Goal: Task Accomplishment & Management: Use online tool/utility

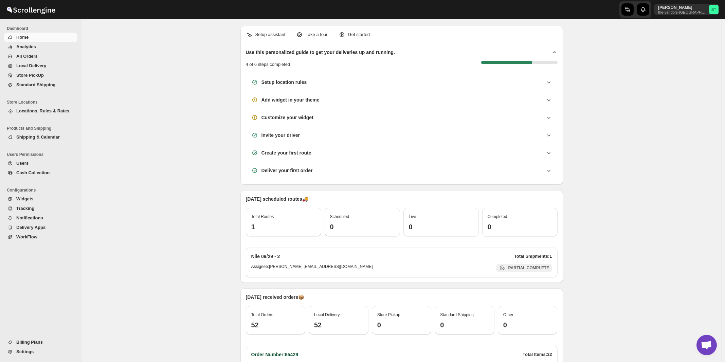
click at [33, 56] on span "All Orders" at bounding box center [26, 56] width 21 height 5
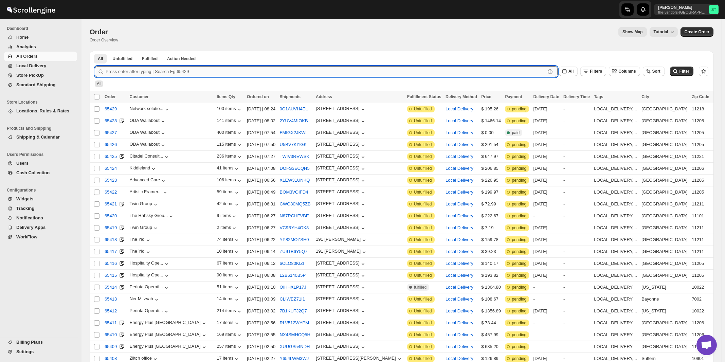
click at [214, 67] on input "text" at bounding box center [326, 71] width 440 height 11
click at [95, 51] on button "Submit" at bounding box center [104, 54] width 19 height 7
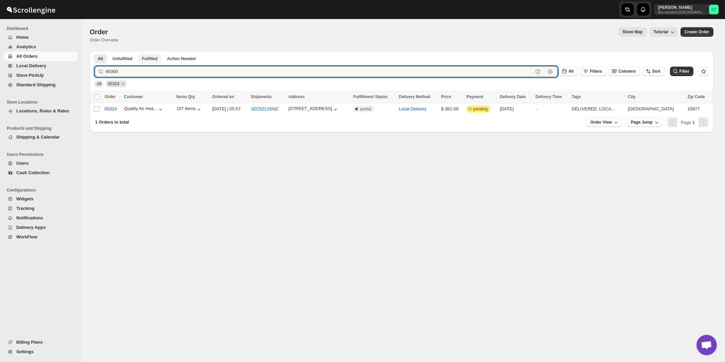
type input "65300"
click at [95, 51] on button "Submit" at bounding box center [104, 54] width 19 height 7
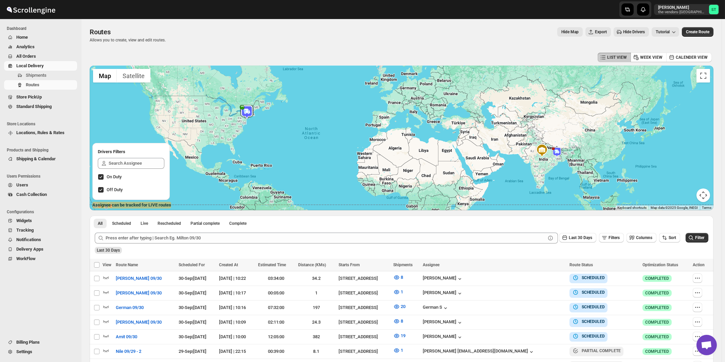
click at [39, 76] on span "Shipments" at bounding box center [36, 75] width 21 height 5
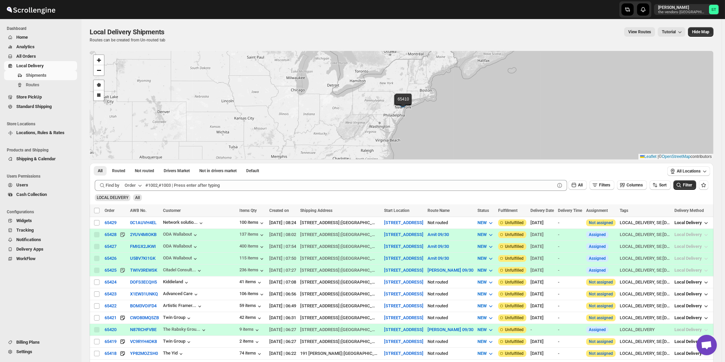
click at [139, 185] on icon "button" at bounding box center [140, 185] width 7 height 7
click at [139, 237] on div "Customer Name" at bounding box center [134, 236] width 31 height 7
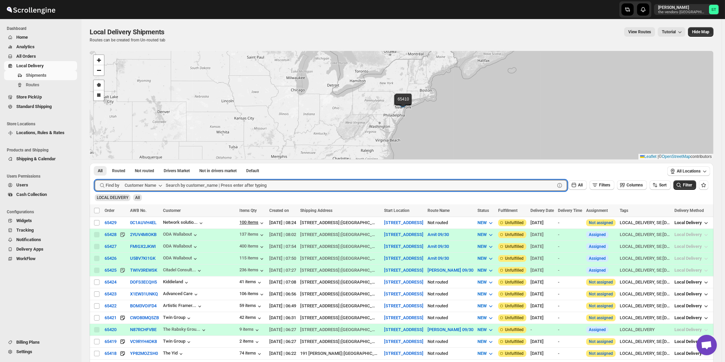
paste input "IG PPC"
type input "IG PPC"
click at [95, 163] on button "Submit" at bounding box center [104, 166] width 19 height 7
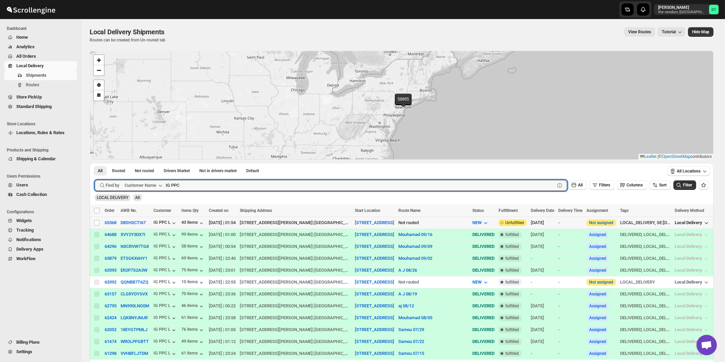
click at [94, 222] on td "Select shipment" at bounding box center [96, 223] width 13 height 12
checkbox input "true"
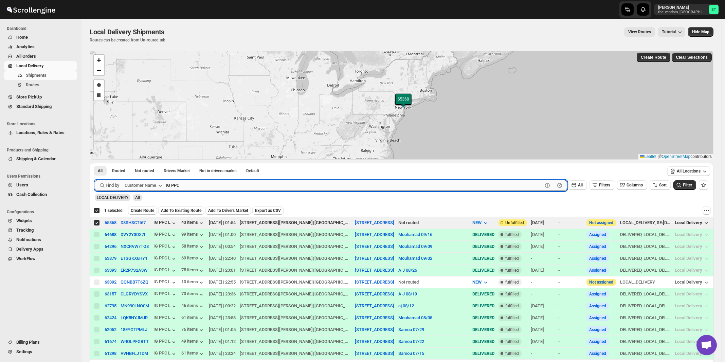
click at [205, 188] on input "IG PPC" at bounding box center [354, 185] width 377 height 11
paste input "Berry's Cooling & Heating, LL"
type input "Berry's Cooling & Heating, LLC"
click at [95, 163] on button "Submit" at bounding box center [104, 166] width 19 height 7
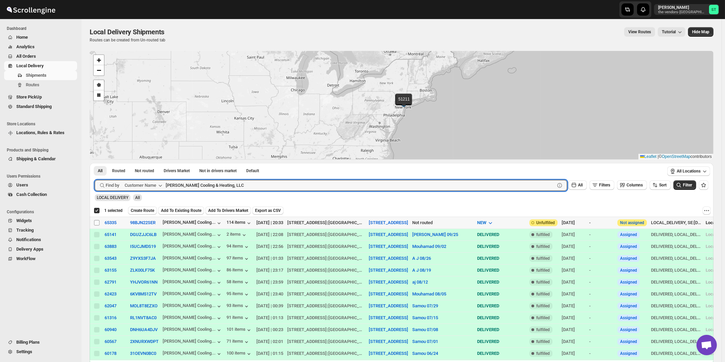
click at [98, 223] on input "Select shipment" at bounding box center [96, 222] width 5 height 5
checkbox input "true"
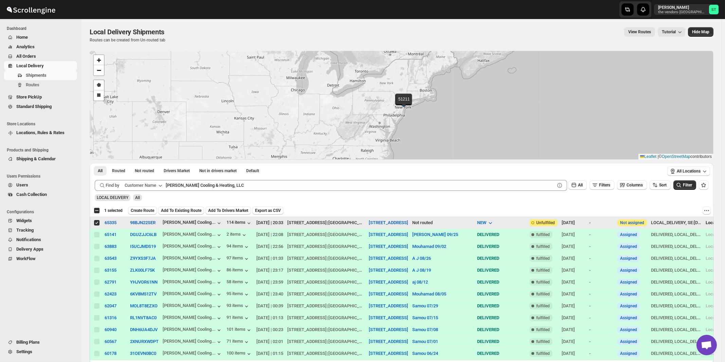
checkbox input "false"
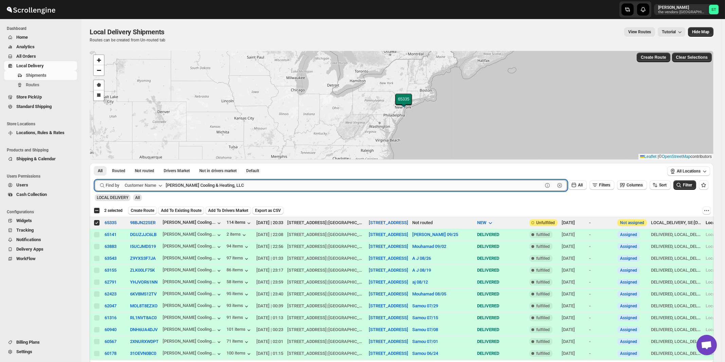
click at [189, 188] on input "Berry's Cooling & Heating, LLC" at bounding box center [354, 185] width 377 height 11
type input "Hershy"
click at [95, 163] on button "Submit" at bounding box center [104, 166] width 19 height 7
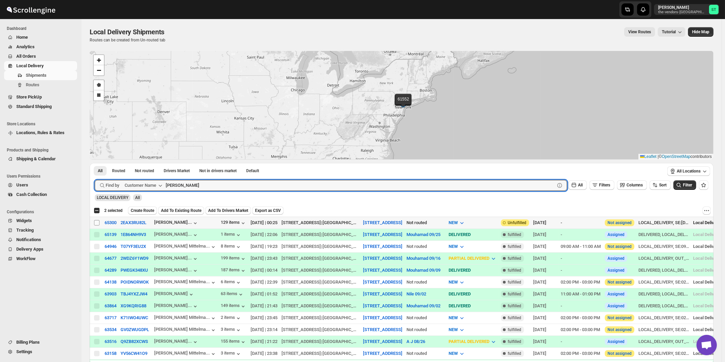
click at [95, 222] on input "Select shipment" at bounding box center [96, 222] width 5 height 5
checkbox input "true"
click at [194, 184] on input "Hershy" at bounding box center [354, 185] width 377 height 11
paste input "Core Scaffold"
type input "Core Scaffold"
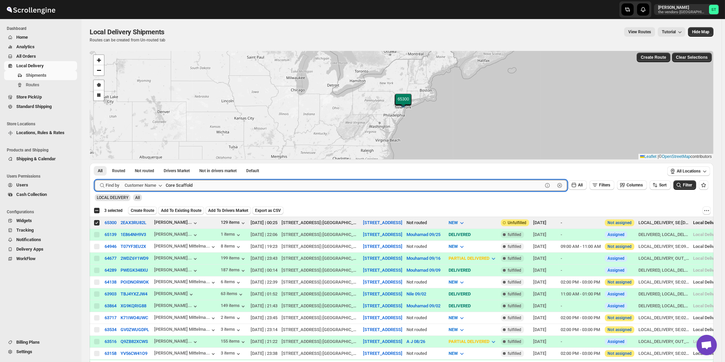
click at [95, 163] on button "Submit" at bounding box center [104, 166] width 19 height 7
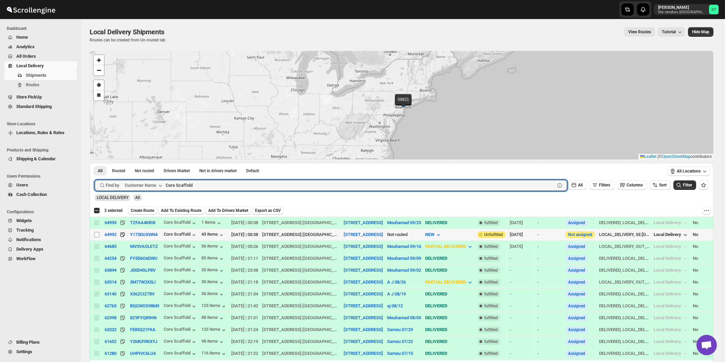
click at [98, 235] on input "Select shipment" at bounding box center [96, 234] width 5 height 5
checkbox input "true"
click at [228, 187] on input "Core Scaffold" at bounding box center [354, 185] width 377 height 11
paste input "Heartfelt Builders"
type input "Heartfelt Builders"
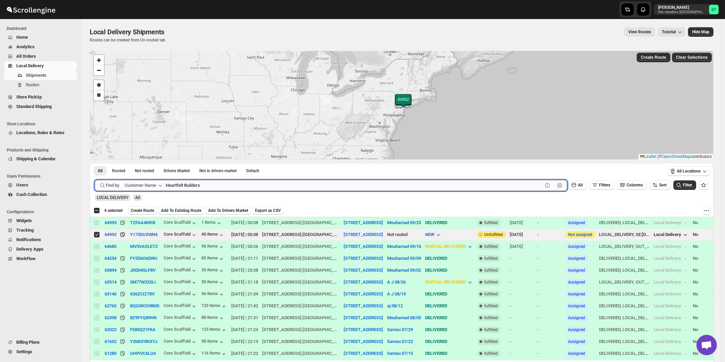
click at [95, 163] on button "Submit" at bounding box center [104, 166] width 19 height 7
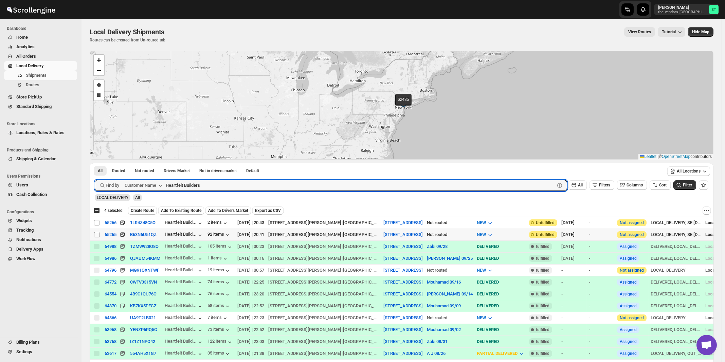
click at [97, 234] on input "Select shipment" at bounding box center [96, 234] width 5 height 5
checkbox input "true"
click at [203, 183] on input "Heartfelt Builders" at bounding box center [354, 185] width 377 height 11
paste input "Kernko Group"
type input "Kernko Group"
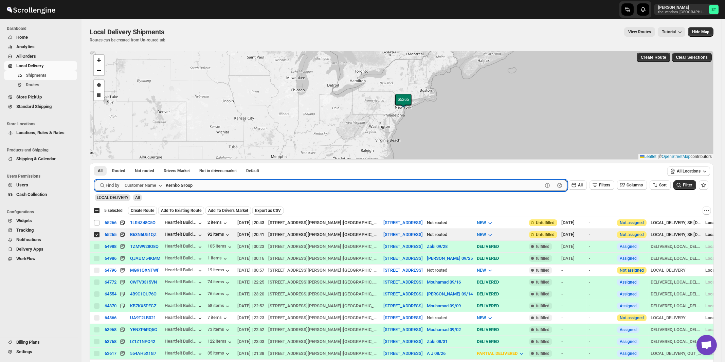
click at [95, 163] on button "Submit" at bounding box center [104, 166] width 19 height 7
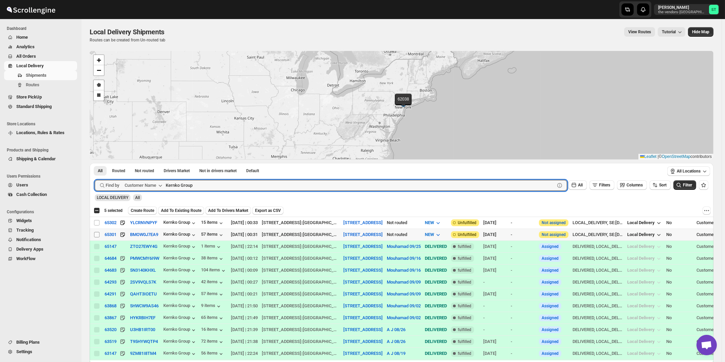
click at [96, 234] on input "Select shipment" at bounding box center [96, 234] width 5 height 5
checkbox input "true"
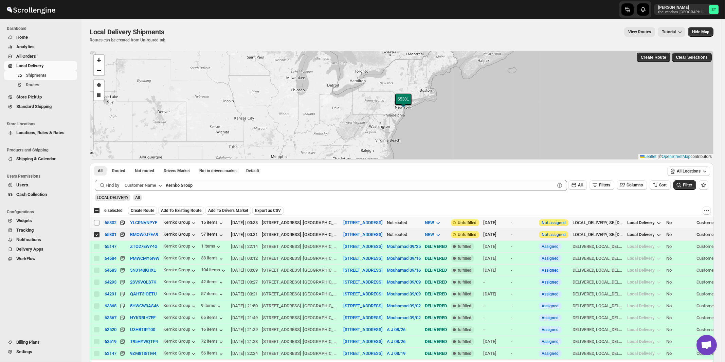
click at [97, 223] on input "Select shipment" at bounding box center [96, 222] width 5 height 5
checkbox input "true"
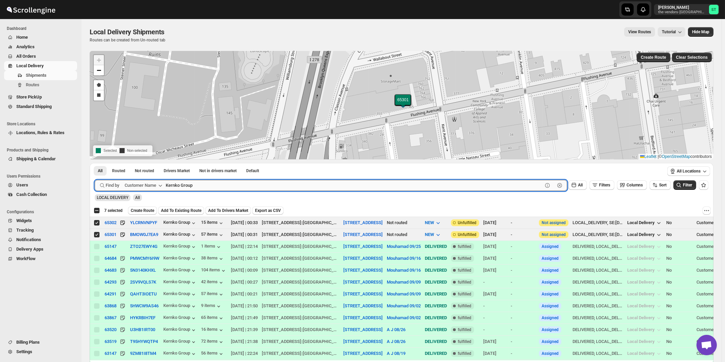
click at [244, 184] on input "Kernko Group" at bounding box center [354, 185] width 377 height 11
paste input "Pelican Interiors"
type input "Pelican Interiors"
click at [95, 163] on button "Submit" at bounding box center [104, 166] width 19 height 7
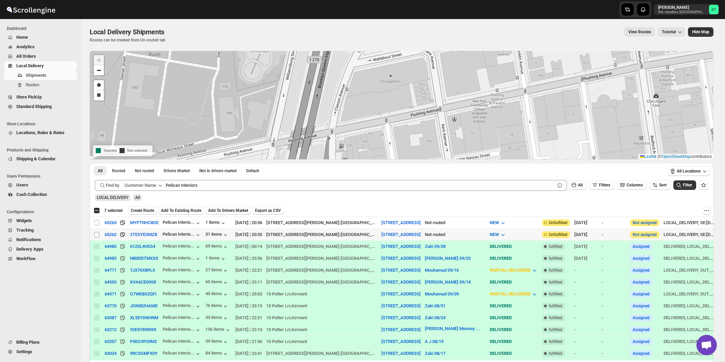
click at [96, 235] on input "Select shipment" at bounding box center [96, 234] width 5 height 5
checkbox input "true"
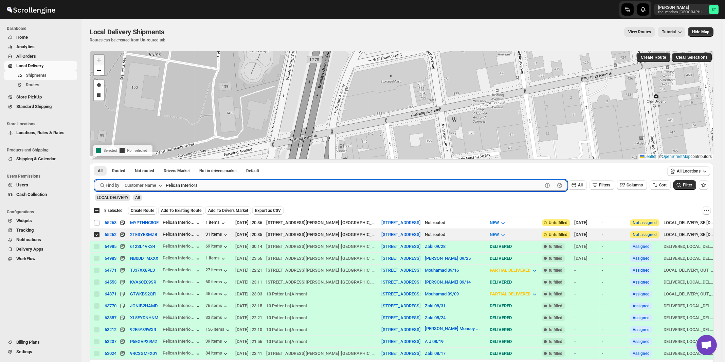
click at [204, 187] on input "Pelican Interiors" at bounding box center [354, 185] width 377 height 11
paste input "rime Structure"
type input "Prime Structure"
click at [95, 163] on button "Submit" at bounding box center [104, 166] width 19 height 7
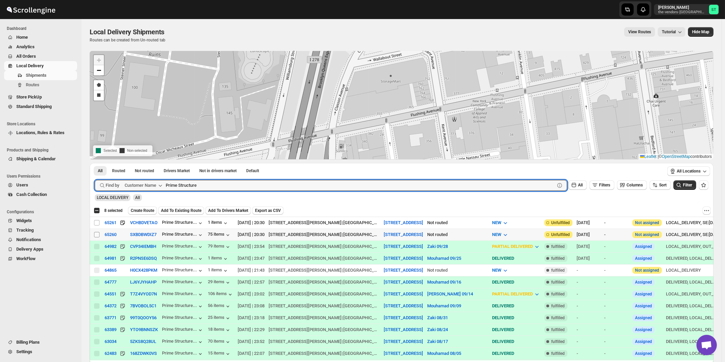
click at [96, 234] on input "Select shipment" at bounding box center [96, 234] width 5 height 5
checkbox input "true"
click at [228, 185] on input "Prime Structure" at bounding box center [354, 185] width 377 height 11
paste input "Zack Teper - Pesach Tikvah 3rd floor"
type input "Zack Teper - Pesach Tikvah 3rd floor"
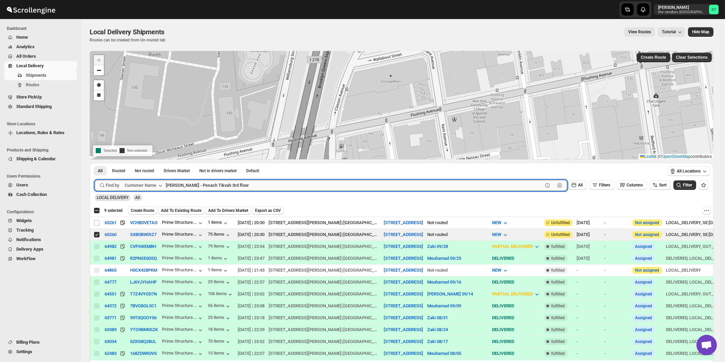
click at [95, 163] on button "Submit" at bounding box center [104, 166] width 19 height 7
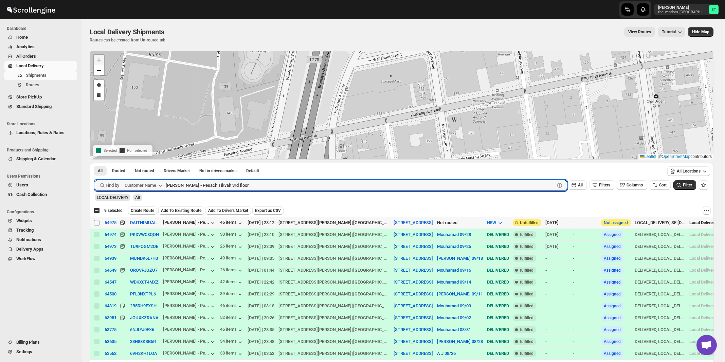
click at [96, 222] on input "Select shipment" at bounding box center [96, 222] width 5 height 5
checkbox input "true"
click at [225, 185] on input "Zack Teper - Pesach Tikvah 3rd floor" at bounding box center [354, 185] width 377 height 11
paste input "4th"
type input "Zack Teper - Pesach Tikvah 4th floor"
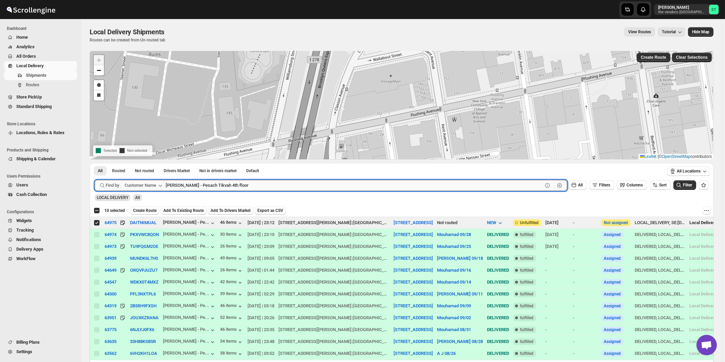
click at [95, 163] on button "Submit" at bounding box center [104, 166] width 19 height 7
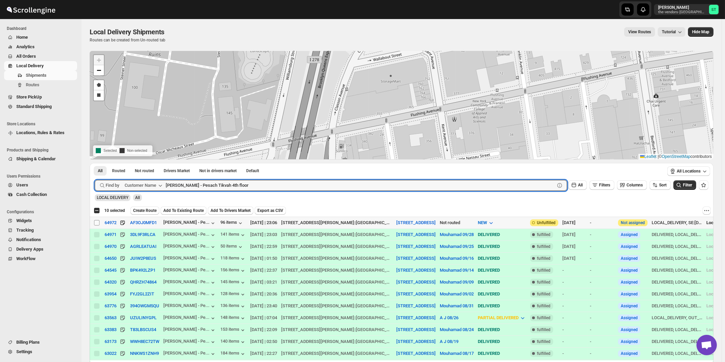
click at [97, 222] on input "Select shipment" at bounding box center [96, 222] width 5 height 5
checkbox input "true"
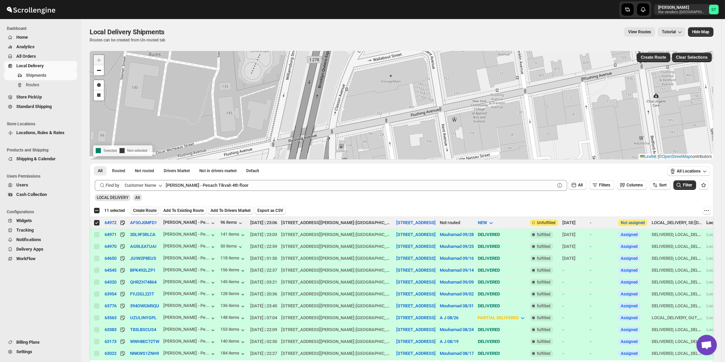
click at [142, 211] on span "Create Route" at bounding box center [144, 210] width 23 height 5
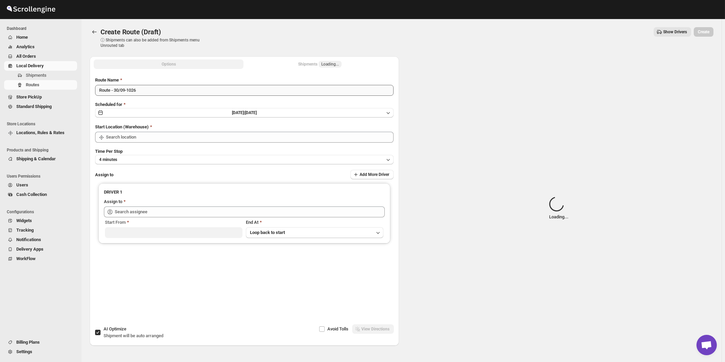
type input "445 Park Ave"
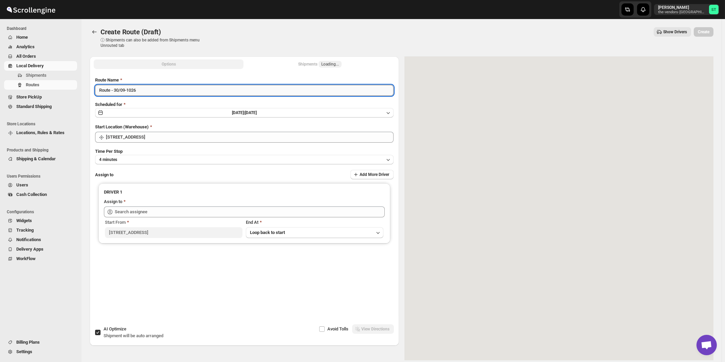
click at [197, 90] on input "Route - 30/09-1026" at bounding box center [244, 90] width 299 height 11
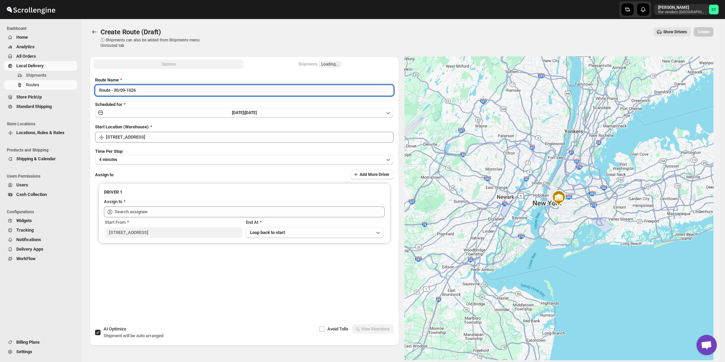
paste input "Mouhamad"
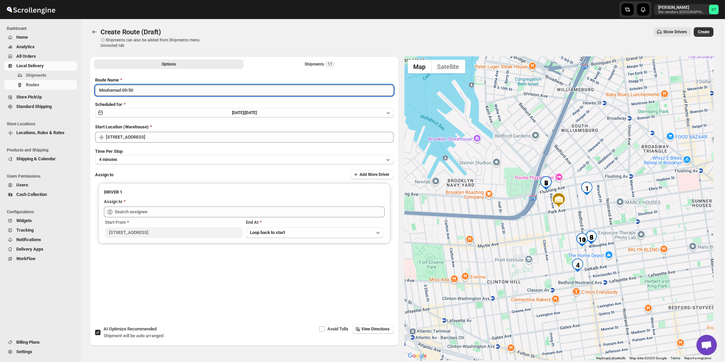
type input "Mouhamad 09/30"
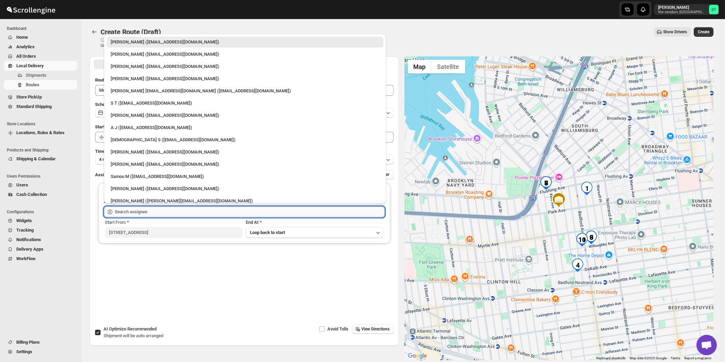
click at [162, 213] on input "text" at bounding box center [250, 211] width 270 height 11
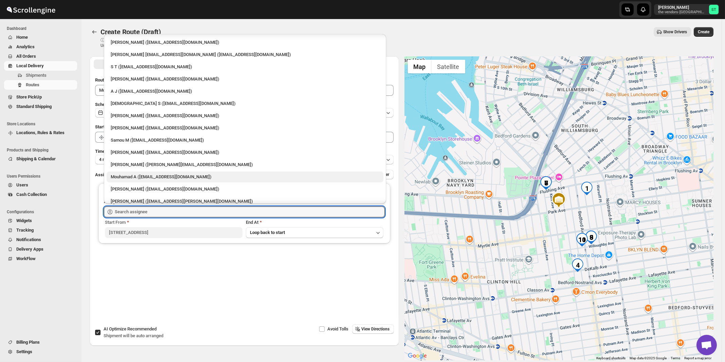
click at [137, 179] on div "Mouhamad A (akazzoumohamed6@gmail.com)" at bounding box center [245, 177] width 269 height 7
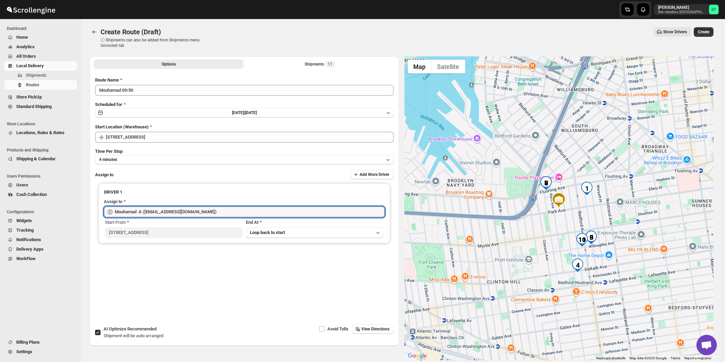
type input "Mouhamad A (akazzoumohamed6@gmail.com)"
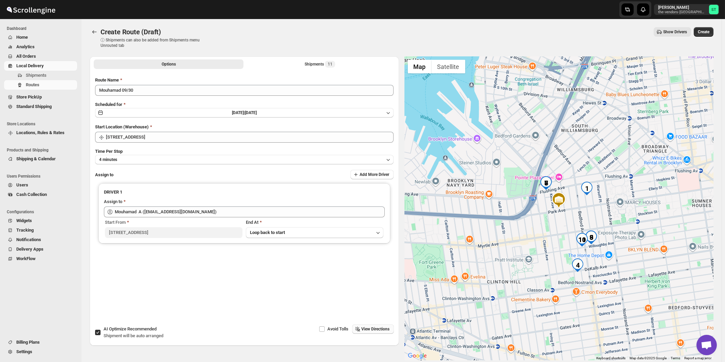
click at [375, 331] on span "View Directions" at bounding box center [376, 328] width 28 height 5
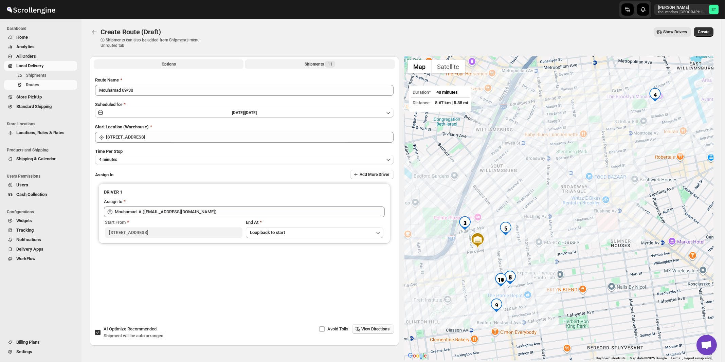
click at [316, 65] on div "Shipments 11" at bounding box center [320, 64] width 31 height 7
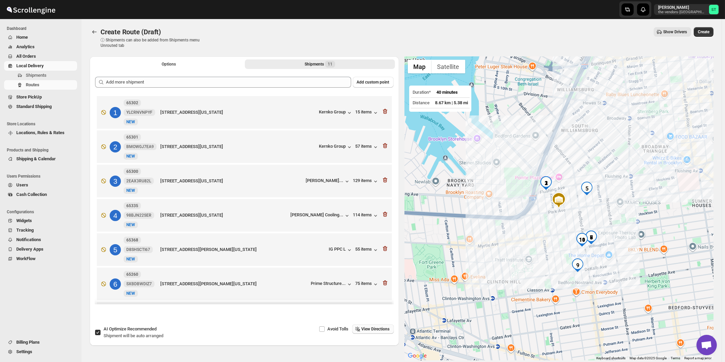
drag, startPoint x: 115, startPoint y: 328, endPoint x: 201, endPoint y: 209, distance: 147.0
click at [115, 328] on span "AI Optimize Recommended" at bounding box center [130, 328] width 53 height 5
click at [101, 330] on input "AI Optimize Recommended Shipment will be auto arranged" at bounding box center [97, 332] width 5 height 5
checkbox input "false"
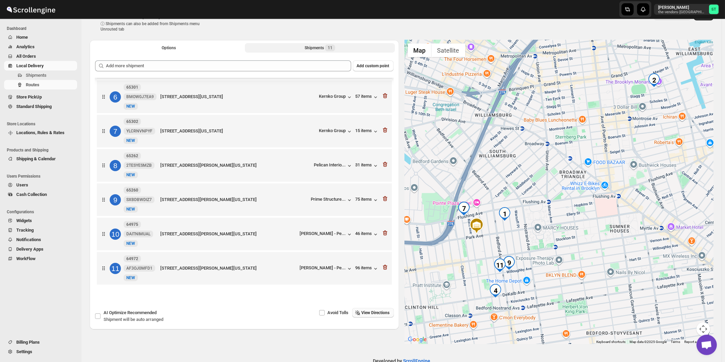
scroll to position [32, 0]
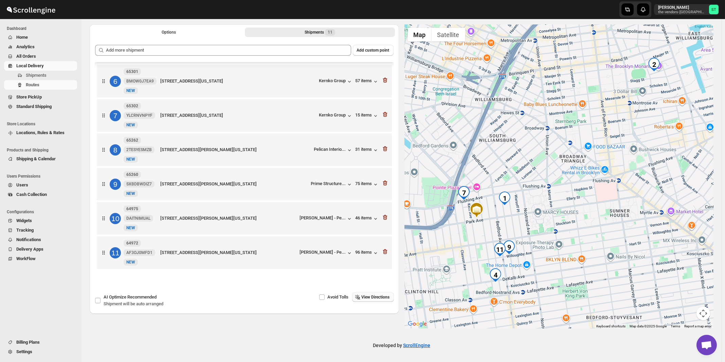
click at [374, 298] on span "View Directions" at bounding box center [376, 296] width 28 height 5
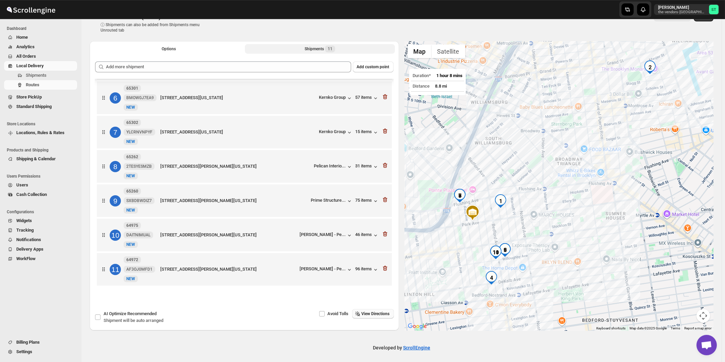
scroll to position [0, 0]
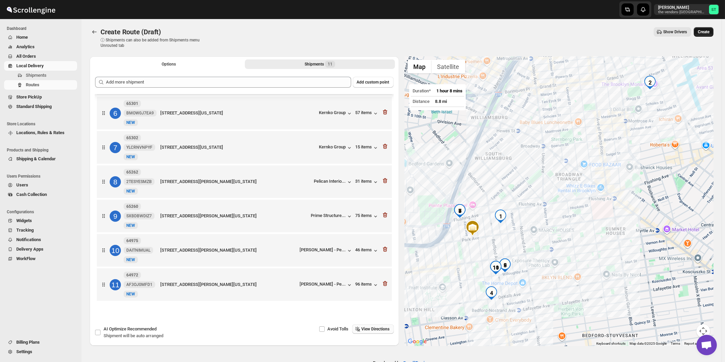
click at [709, 33] on span "Create" at bounding box center [704, 31] width 12 height 5
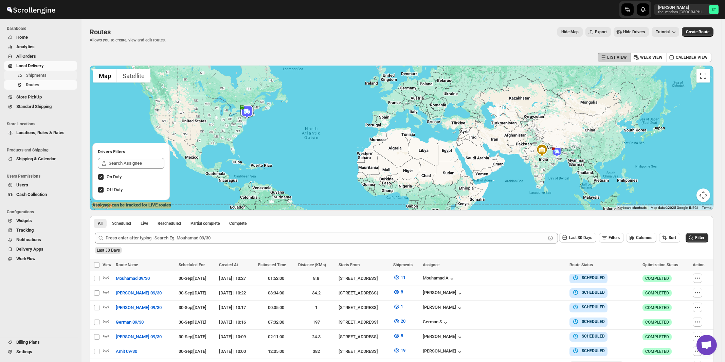
click at [34, 74] on span "Shipments" at bounding box center [36, 75] width 21 height 5
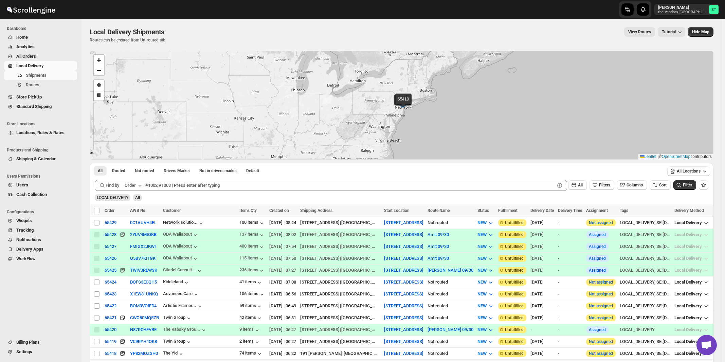
click at [138, 185] on icon "button" at bounding box center [140, 185] width 7 height 7
click at [135, 236] on div "Customer Name" at bounding box center [134, 236] width 31 height 7
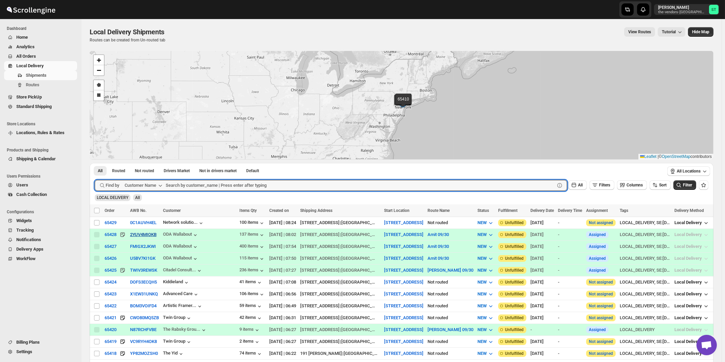
paste input "Ner Mitzvah"
type input "Ner Mitzvah"
click at [95, 163] on button "Submit" at bounding box center [104, 166] width 19 height 7
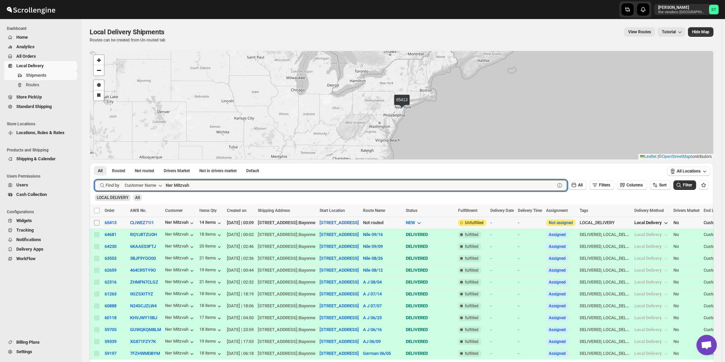
click at [97, 222] on input "Select shipment" at bounding box center [96, 222] width 5 height 5
checkbox input "true"
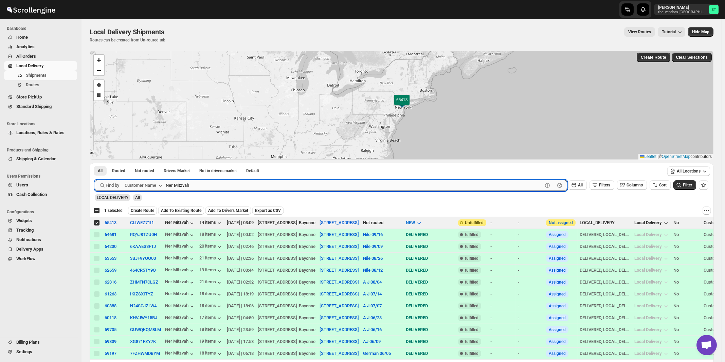
click at [253, 182] on input "Ner Mitzvah" at bounding box center [354, 185] width 377 height 11
paste input "Capital Plus"
type input "Capital Plus"
click at [95, 163] on button "Submit" at bounding box center [104, 166] width 19 height 7
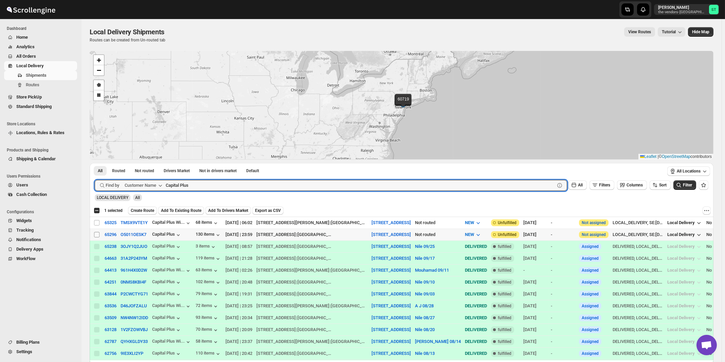
click at [98, 234] on input "Select shipment" at bounding box center [96, 234] width 5 height 5
checkbox input "true"
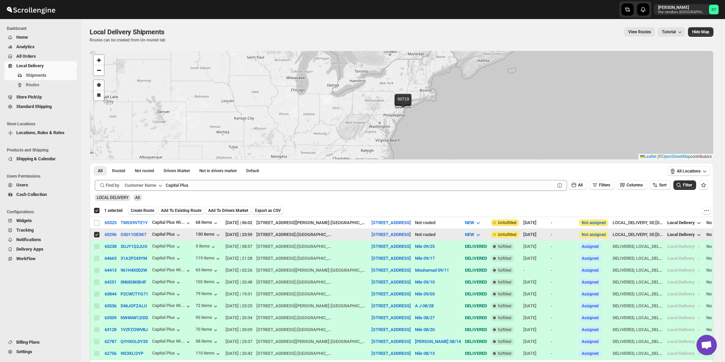
checkbox input "true"
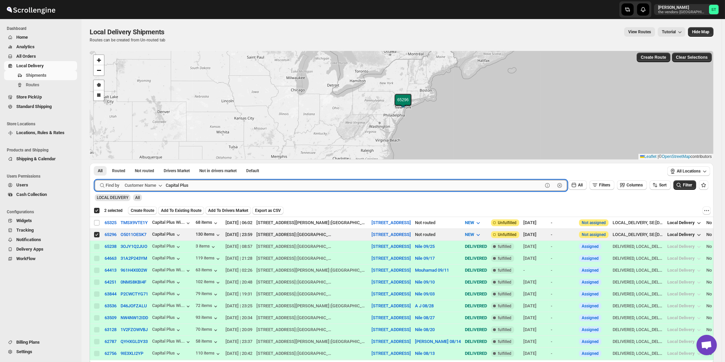
click at [219, 189] on input "Capital Plus" at bounding box center [354, 185] width 377 height 11
paste input "re"
type input "Cares"
click at [95, 163] on button "Submit" at bounding box center [104, 166] width 19 height 7
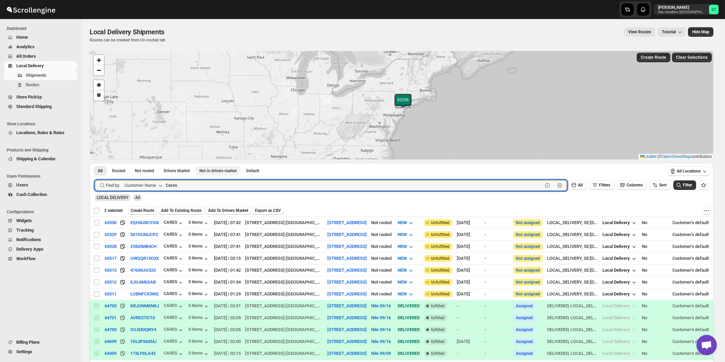
checkbox input "false"
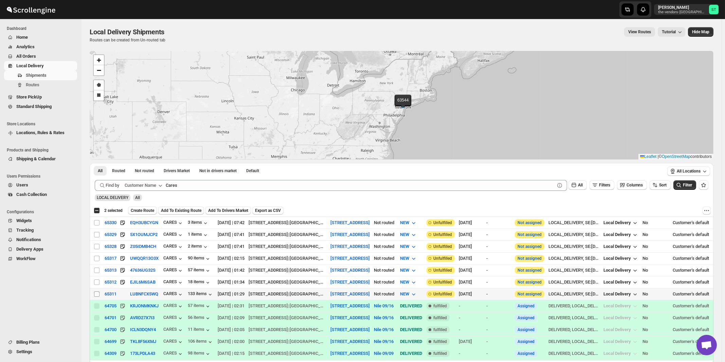
click at [97, 293] on input "Select shipment" at bounding box center [96, 293] width 5 height 5
checkbox input "true"
click at [96, 280] on input "Select shipment" at bounding box center [96, 282] width 5 height 5
checkbox input "true"
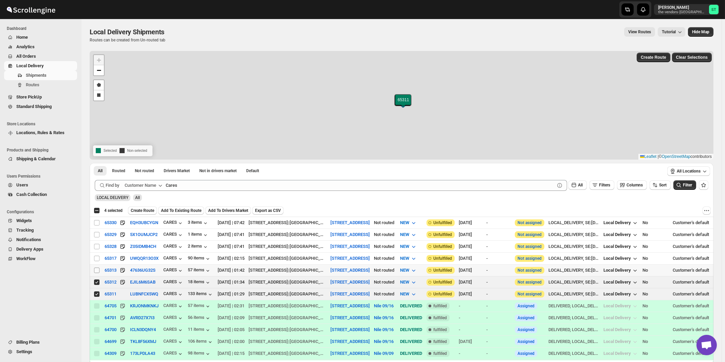
click at [96, 269] on input "Select shipment" at bounding box center [96, 270] width 5 height 5
checkbox input "true"
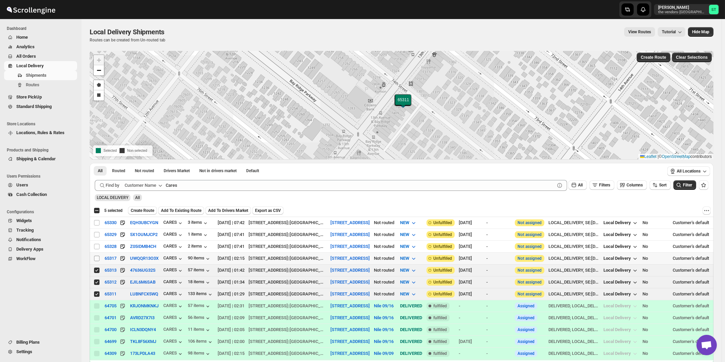
click at [97, 256] on input "Select shipment" at bounding box center [96, 258] width 5 height 5
checkbox input "true"
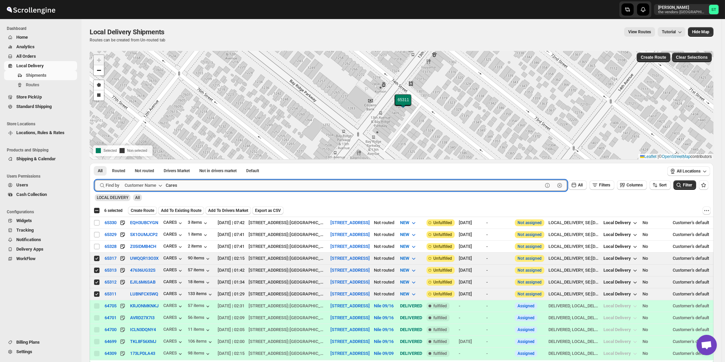
click at [188, 184] on input "Cares" at bounding box center [354, 185] width 377 height 11
paste input "omprehensive Behavior Support"
type input "Comprehensive Behavior Supports"
click at [95, 163] on button "Submit" at bounding box center [104, 166] width 19 height 7
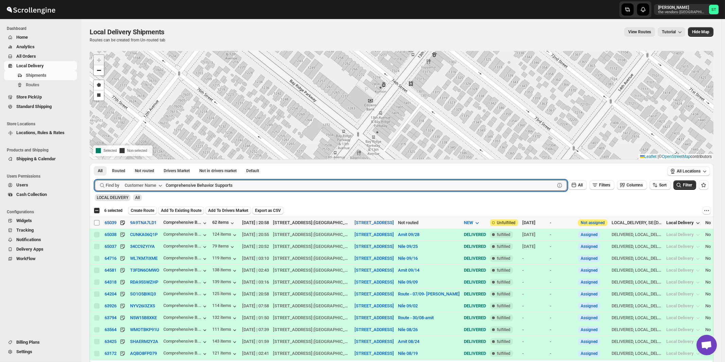
click at [95, 222] on input "Select shipment" at bounding box center [96, 222] width 5 height 5
checkbox input "true"
click at [266, 184] on input "Comprehensive Behavior Supports" at bounding box center [354, 185] width 377 height 11
paste input "Hamaspik Sipuk"
click at [95, 163] on button "Submit" at bounding box center [104, 166] width 19 height 7
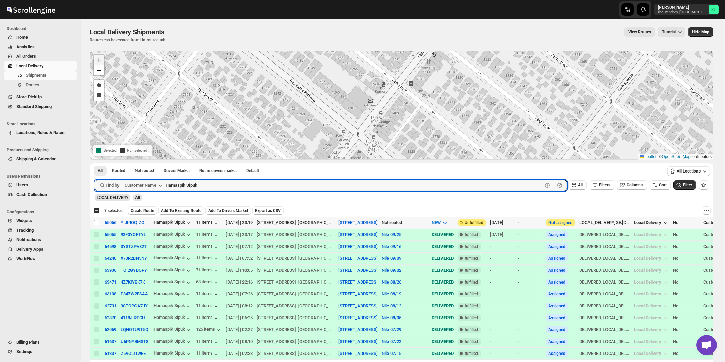
paste input "Raab Interiors"
type input "Raab Interiors"
click at [95, 163] on button "Submit" at bounding box center [104, 166] width 19 height 7
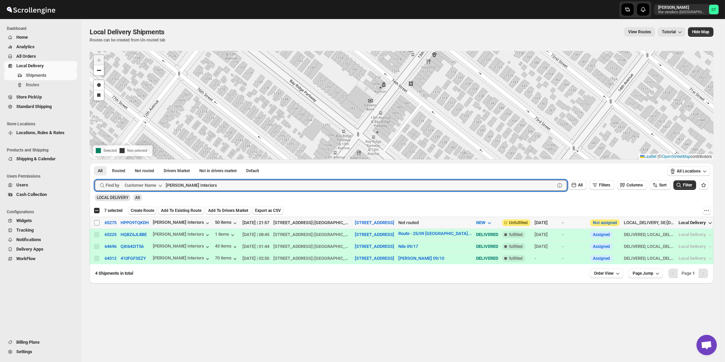
click at [98, 224] on input "Select shipment" at bounding box center [96, 222] width 5 height 5
checkbox input "true"
click at [223, 183] on input "Raab Interiors" at bounding box center [354, 185] width 377 height 11
paste input "TDNY"
type input "TDNY"
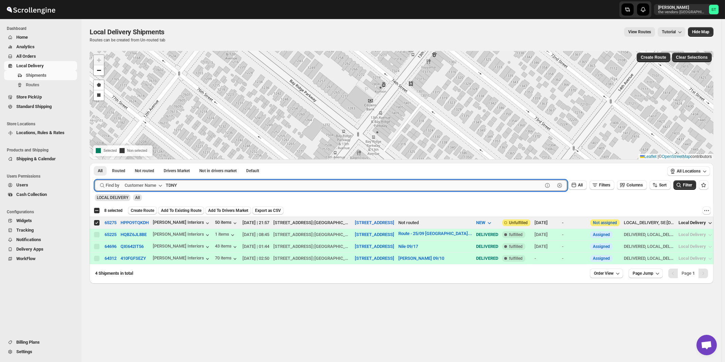
click at [95, 163] on button "Submit" at bounding box center [104, 166] width 19 height 7
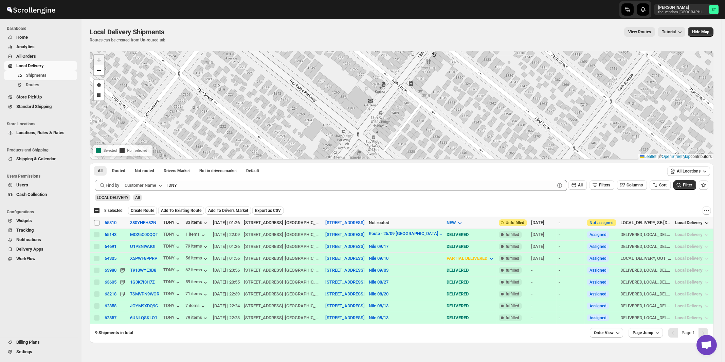
click at [96, 222] on input "Select shipment" at bounding box center [96, 222] width 5 height 5
checkbox input "true"
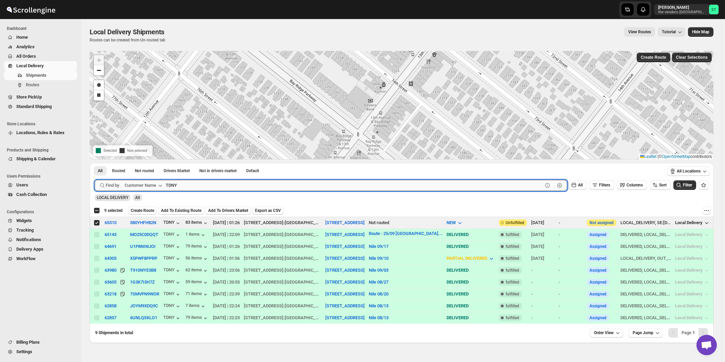
click at [230, 187] on input "TDNY" at bounding box center [354, 185] width 377 height 11
paste input "zibur Media Group"
type input "Tzibur Media Group"
click at [95, 163] on button "Submit" at bounding box center [104, 166] width 19 height 7
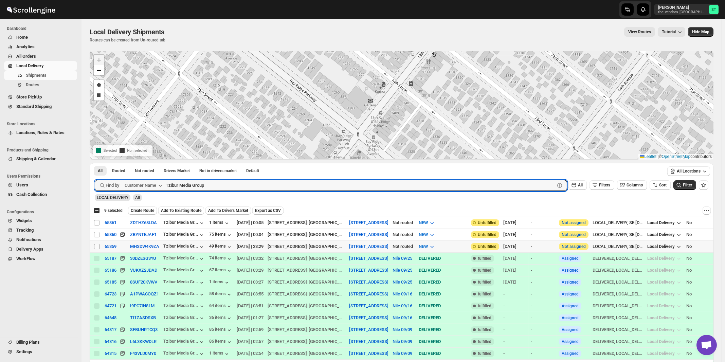
click at [95, 246] on input "Select shipment" at bounding box center [96, 246] width 5 height 5
checkbox input "true"
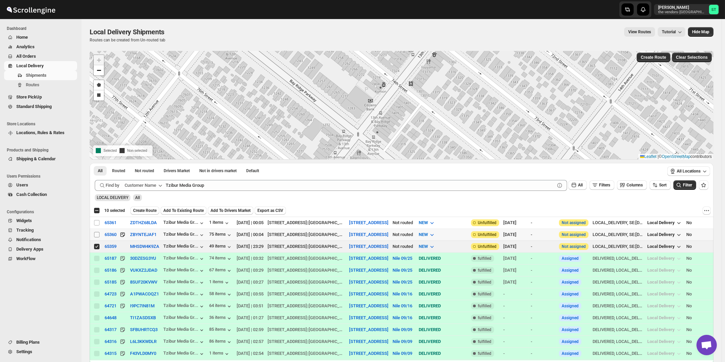
click at [96, 234] on input "Select shipment" at bounding box center [96, 234] width 5 height 5
checkbox input "true"
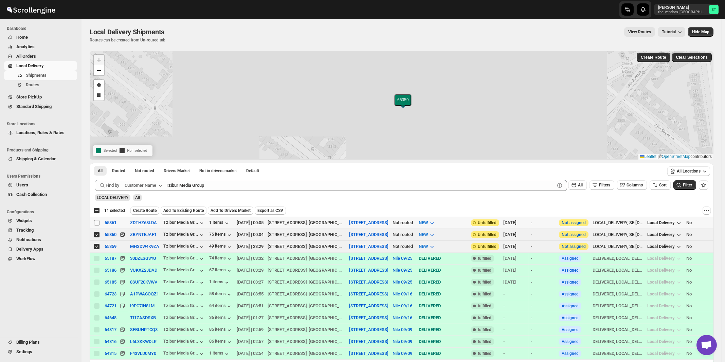
click at [98, 221] on input "Select shipment" at bounding box center [96, 222] width 5 height 5
checkbox input "true"
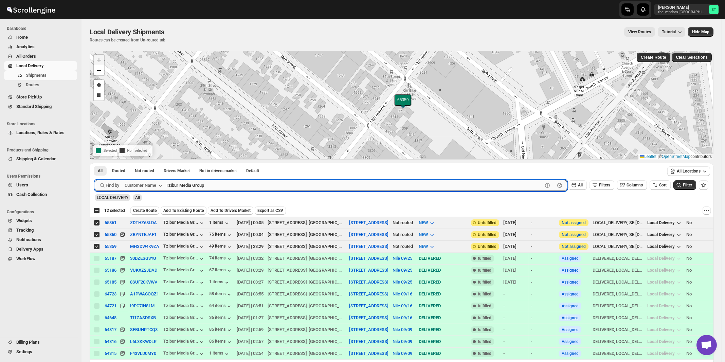
click at [245, 183] on input "Tzibur Media Group" at bounding box center [354, 185] width 377 height 11
paste input "World Wide Plumbing"
type input "World Wide Plumbing"
click at [95, 163] on button "Submit" at bounding box center [104, 166] width 19 height 7
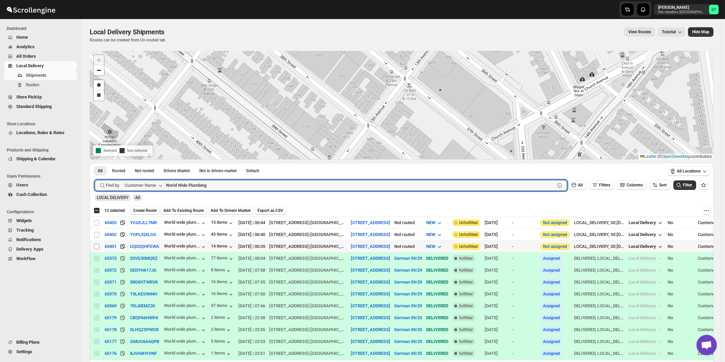
click at [96, 244] on input "Select shipment" at bounding box center [96, 246] width 5 height 5
checkbox input "true"
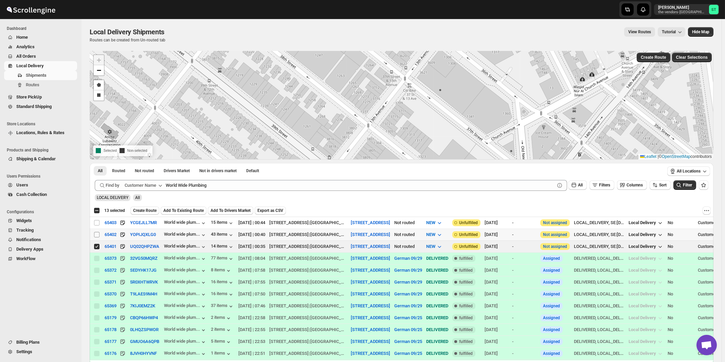
click at [97, 236] on input "Select shipment" at bounding box center [96, 234] width 5 height 5
checkbox input "true"
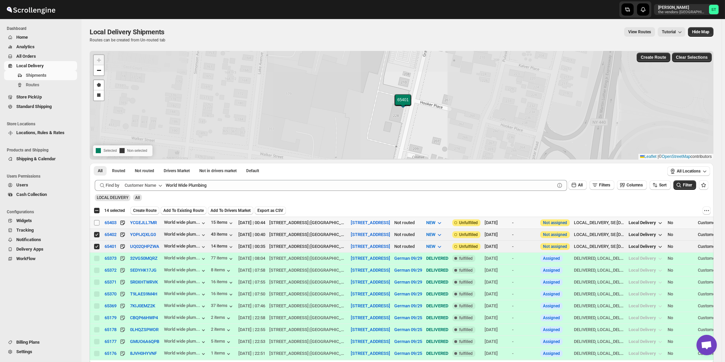
click at [97, 223] on input "Select shipment" at bounding box center [96, 222] width 5 height 5
checkbox input "true"
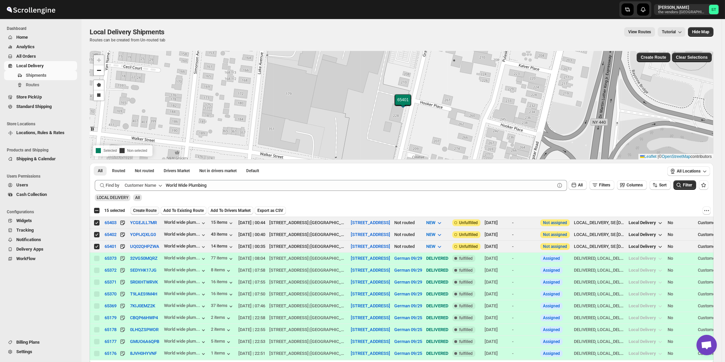
click at [146, 209] on span "Create Route" at bounding box center [144, 210] width 23 height 5
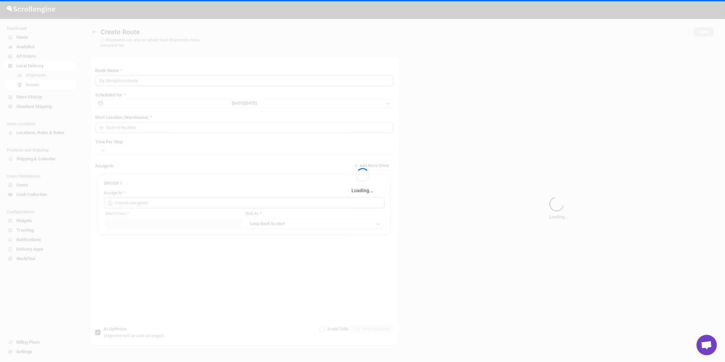
type input "Route - 30/09-1033"
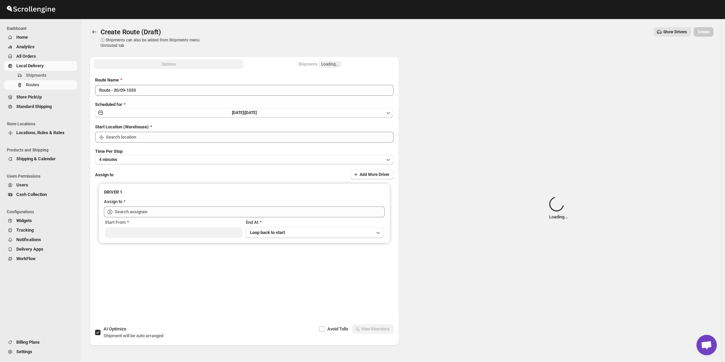
type input "445 Park Ave"
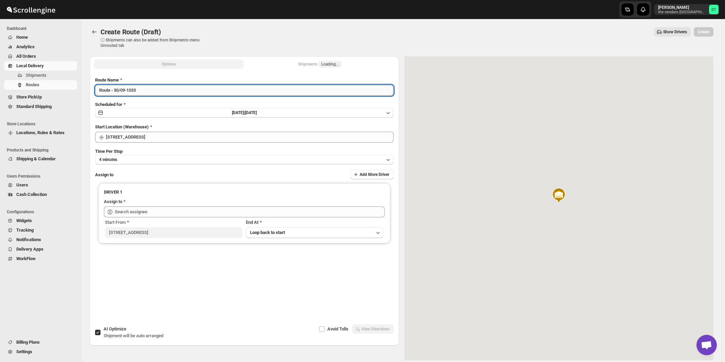
click at [194, 93] on input "Route - 30/09-1033" at bounding box center [244, 90] width 299 height 11
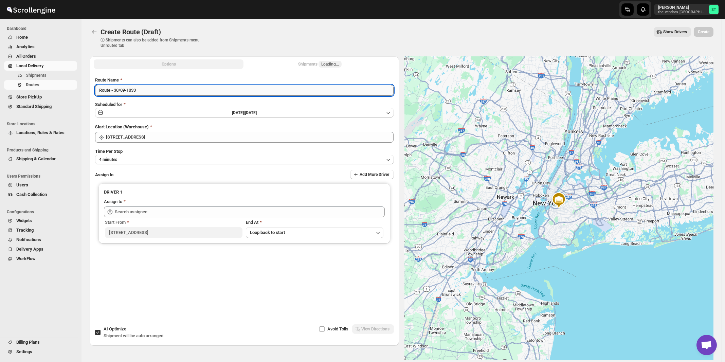
paste input "Nile"
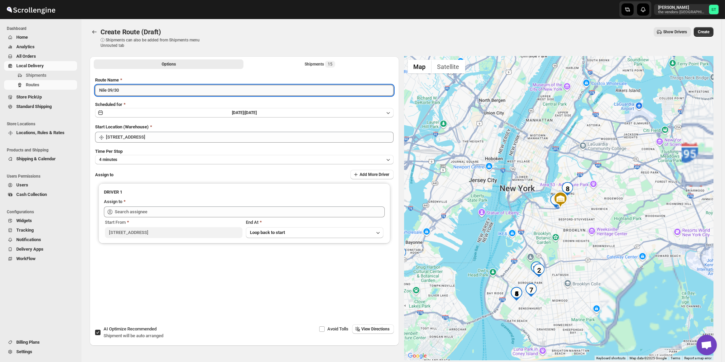
type input "Nile 09/30"
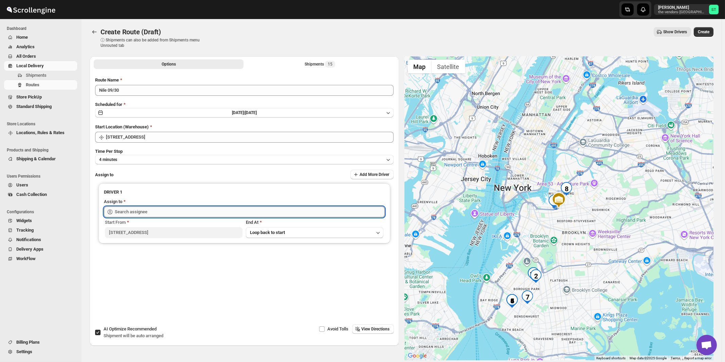
click at [191, 210] on input "text" at bounding box center [250, 211] width 270 height 11
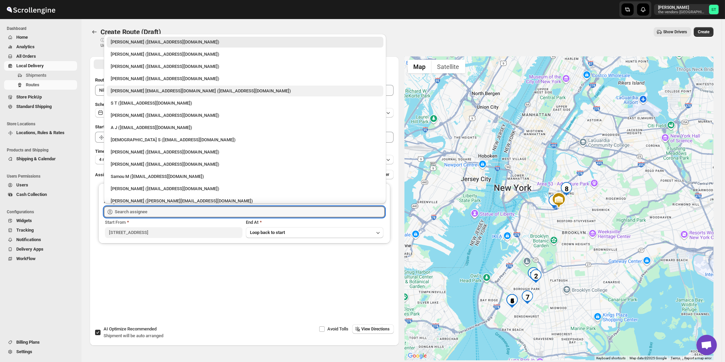
click at [127, 90] on div "Neil Sunilragnath22@Gmail.com (Sunilragnath22@Gmail.com)" at bounding box center [245, 91] width 269 height 7
type input "Neil Sunilragnath22@Gmail.com (Sunilragnath22@Gmail.com)"
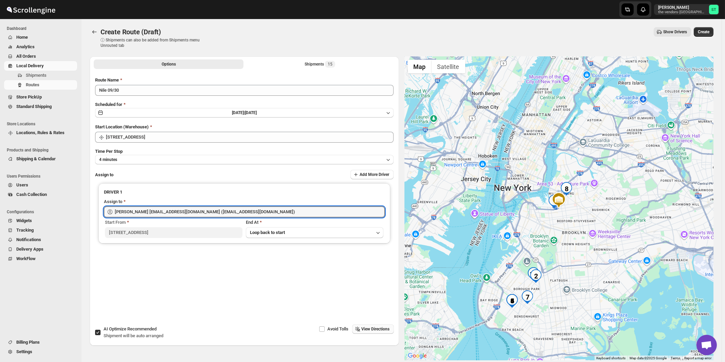
click at [377, 332] on button "View Directions" at bounding box center [373, 329] width 42 height 10
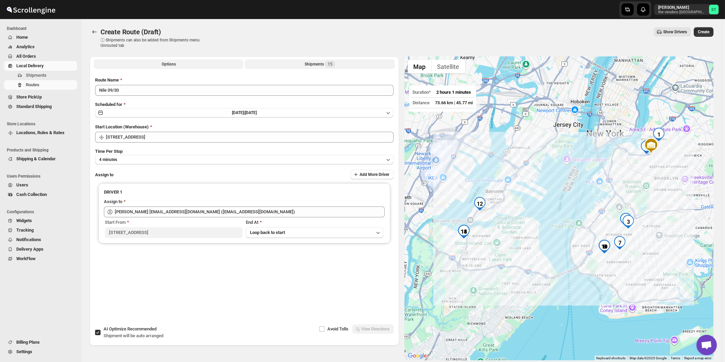
click at [312, 61] on button "Shipments 15" at bounding box center [320, 64] width 150 height 10
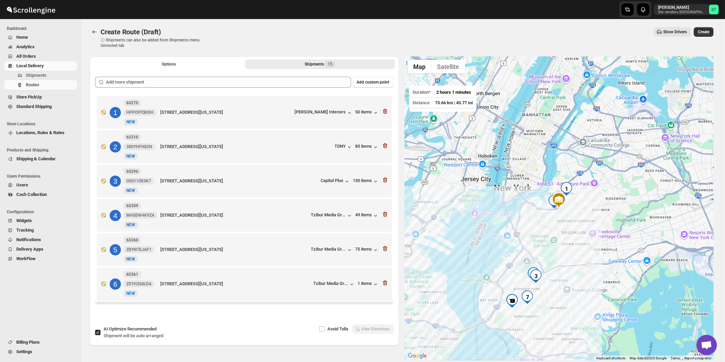
click at [140, 334] on span "Shipment will be auto arranged" at bounding box center [134, 335] width 60 height 5
click at [101, 334] on input "AI Optimize Recommended Shipment will be auto arranged" at bounding box center [97, 332] width 5 height 5
checkbox input "false"
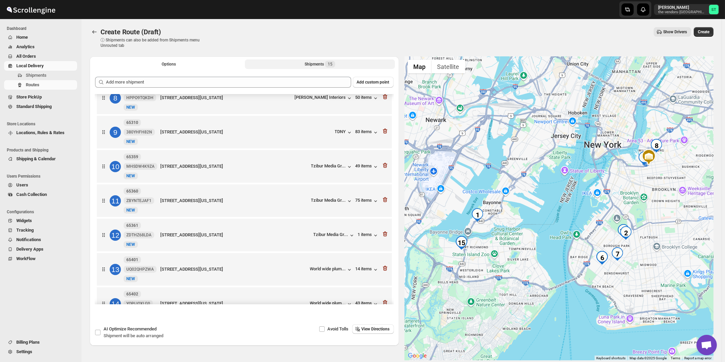
scroll to position [316, 0]
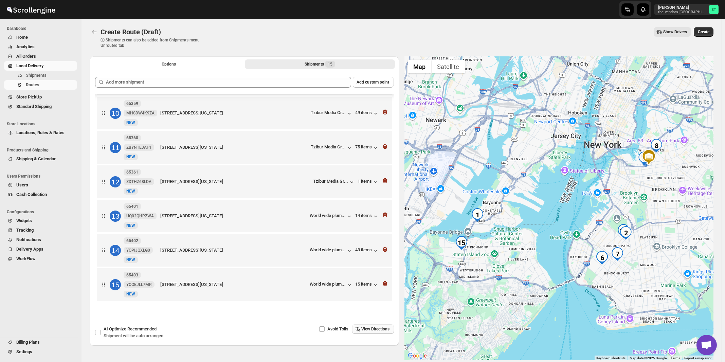
click at [381, 328] on span "View Directions" at bounding box center [376, 328] width 28 height 5
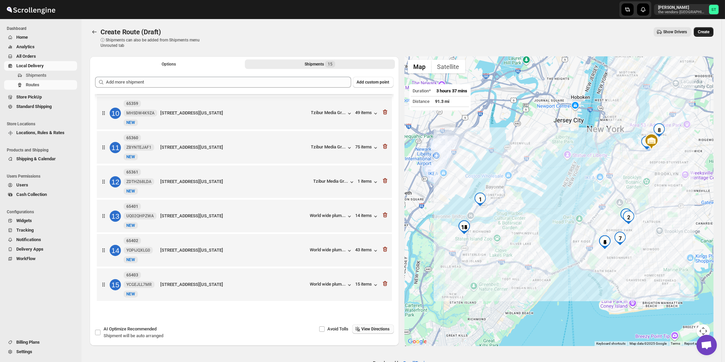
click at [706, 32] on span "Create" at bounding box center [704, 31] width 12 height 5
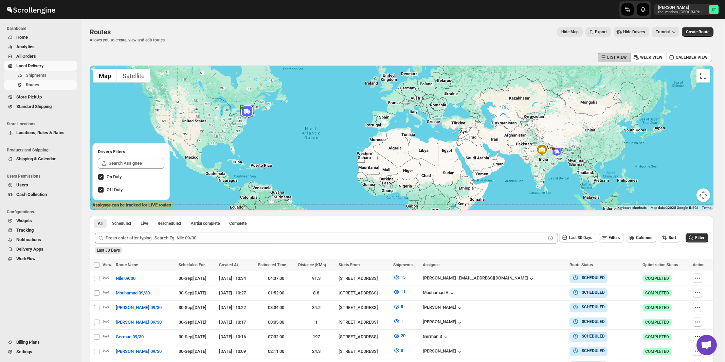
click at [31, 74] on span "Shipments" at bounding box center [36, 75] width 21 height 5
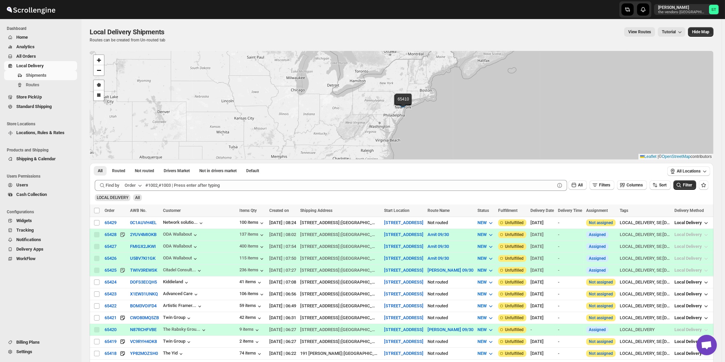
click at [133, 185] on div "Order" at bounding box center [130, 185] width 11 height 7
click at [132, 239] on div "Customer Name" at bounding box center [134, 236] width 31 height 7
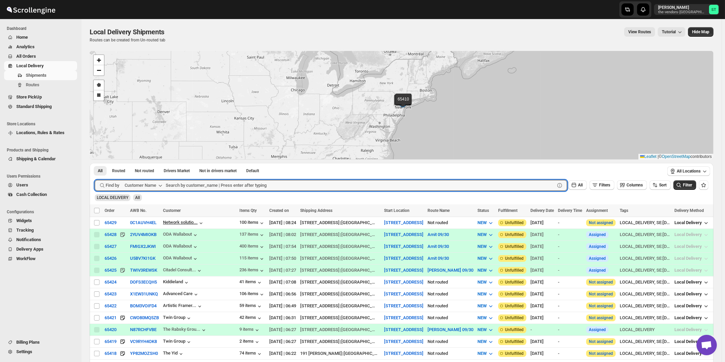
paste input "Apex Group"
type input "Apex Group"
click at [95, 163] on button "Submit" at bounding box center [104, 166] width 19 height 7
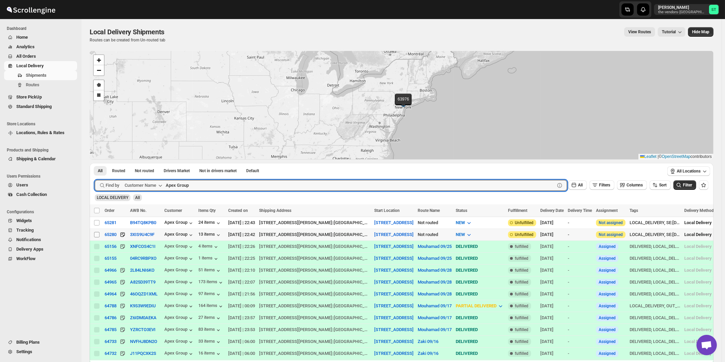
click at [94, 234] on input "Select shipment" at bounding box center [96, 234] width 5 height 5
checkbox input "true"
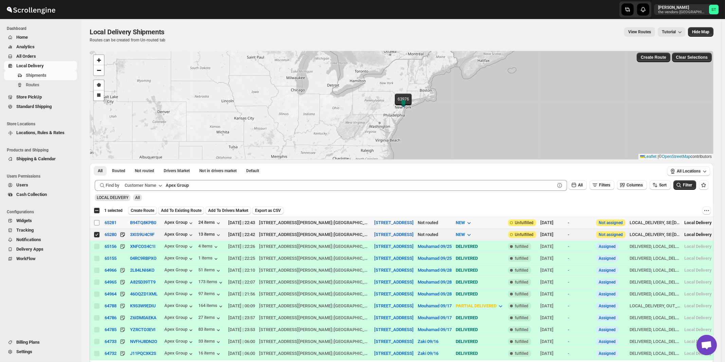
click at [97, 221] on input "Select shipment" at bounding box center [96, 222] width 5 height 5
checkbox input "true"
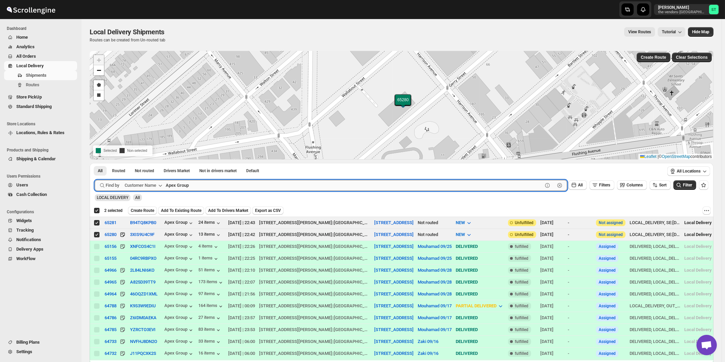
click at [198, 182] on input "Apex Group" at bounding box center [354, 185] width 377 height 11
paste input "Summation Financial Services Five Towns"
type input "Summation Financial Services Five Towns"
click at [95, 163] on button "Submit" at bounding box center [104, 166] width 19 height 7
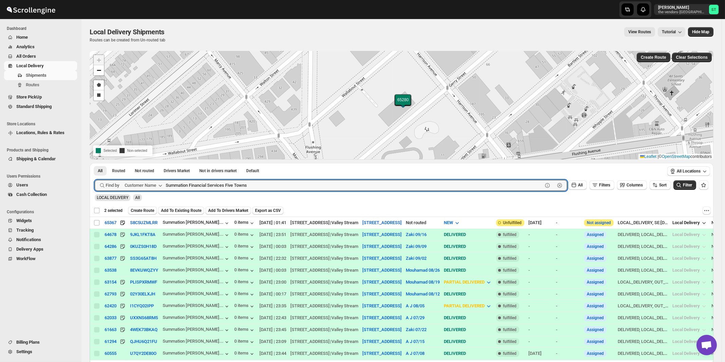
checkbox input "false"
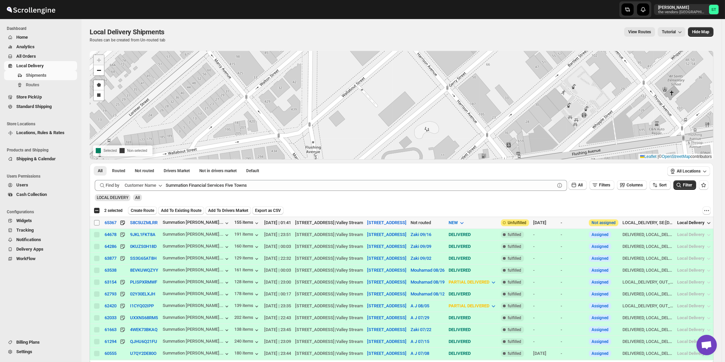
click at [97, 224] on input "Select shipment" at bounding box center [96, 222] width 5 height 5
checkbox input "true"
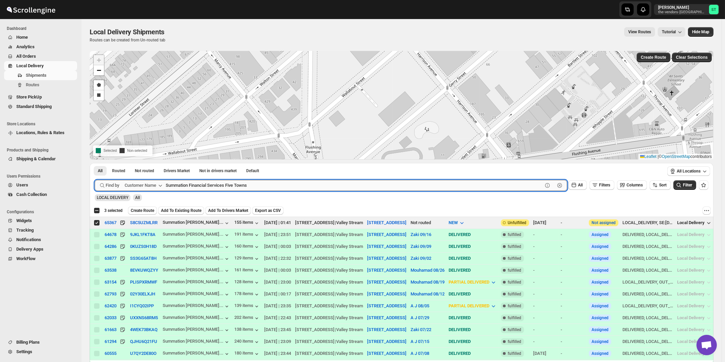
click at [238, 188] on input "Summation Financial Services Five Towns" at bounding box center [354, 185] width 377 height 11
paste input "Bayrock Insurance Agency LLC"
type input "Bayrock Insurance Agency LLC"
click at [95, 163] on button "Submit" at bounding box center [104, 166] width 19 height 7
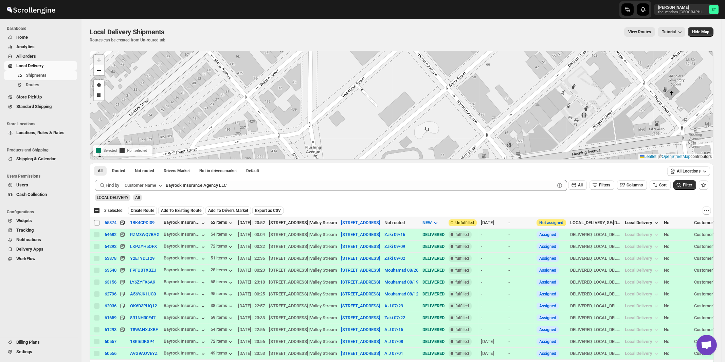
click at [95, 223] on input "Select shipment" at bounding box center [96, 222] width 5 height 5
checkbox input "true"
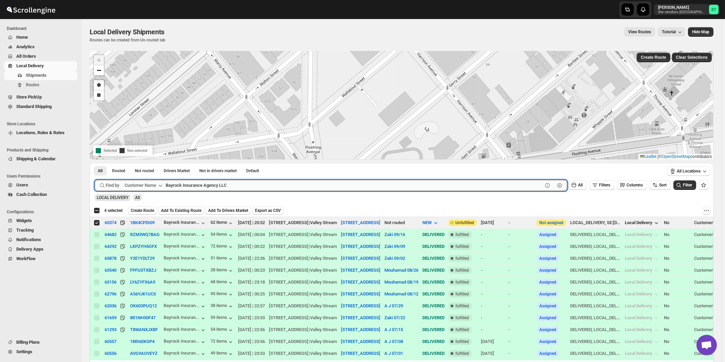
click at [253, 188] on input "Bayrock Insurance Agency LLC" at bounding box center [354, 185] width 377 height 11
paste input "Aladdin Packaging"
type input "Aladdin Packaging LLC"
click at [95, 163] on button "Submit" at bounding box center [104, 166] width 19 height 7
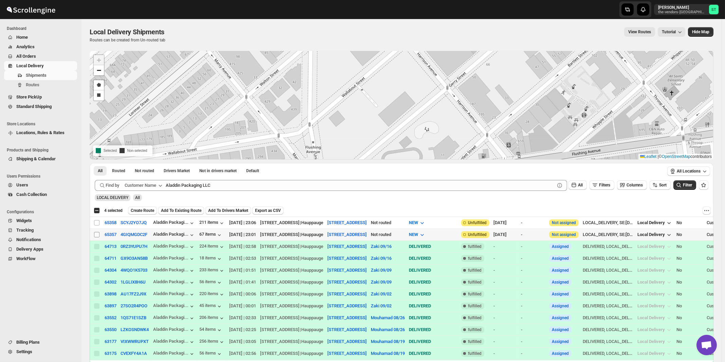
click at [97, 235] on input "Select shipment" at bounding box center [96, 234] width 5 height 5
checkbox input "true"
click at [97, 224] on input "Select shipment" at bounding box center [96, 222] width 5 height 5
checkbox input "true"
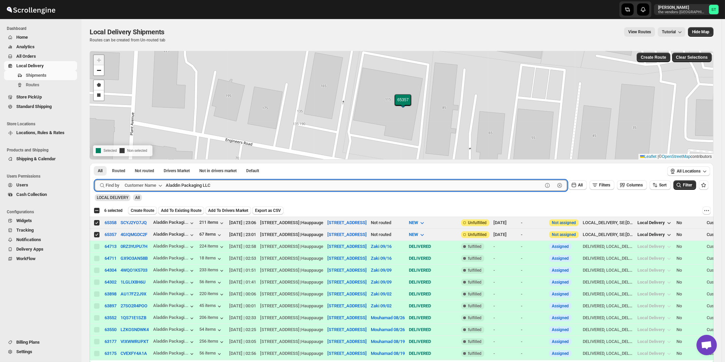
click at [299, 186] on input "Aladdin Packaging LLC" at bounding box center [354, 185] width 377 height 11
paste input "Bound Logistics"
type input "Bound Logistics"
click at [95, 163] on button "Submit" at bounding box center [104, 166] width 19 height 7
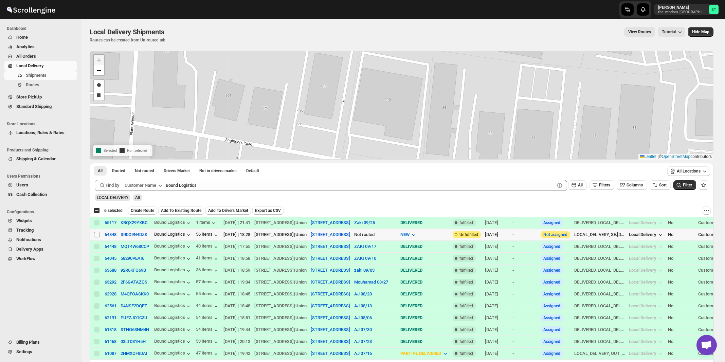
click at [97, 233] on input "Select shipment" at bounding box center [96, 234] width 5 height 5
checkbox input "true"
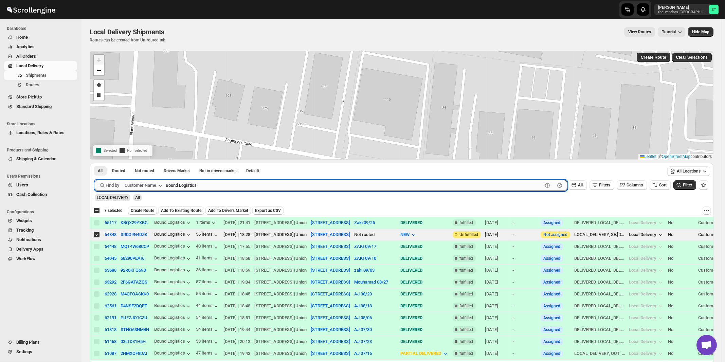
click at [266, 188] on input "Bound Logistics" at bounding box center [354, 185] width 377 height 11
paste input "Weiss Realty & Managment"
click at [95, 163] on button "Submit" at bounding box center [104, 166] width 19 height 7
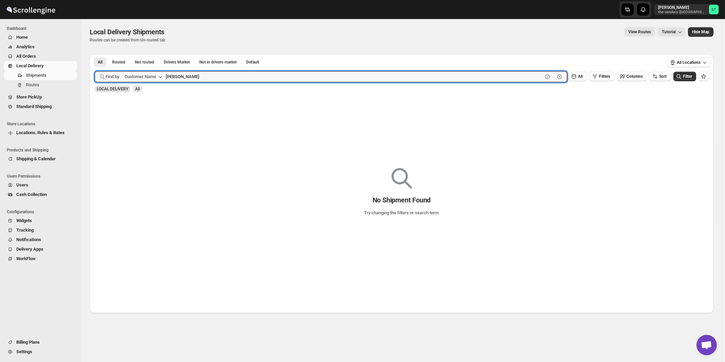
type input "Weiss"
click at [95, 54] on button "Submit" at bounding box center [104, 57] width 19 height 7
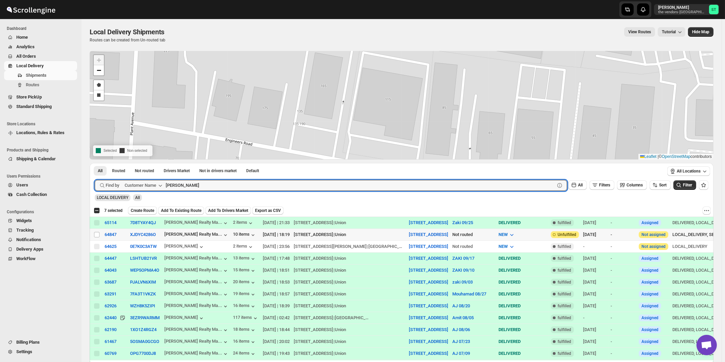
click at [96, 235] on input "Select shipment" at bounding box center [96, 234] width 5 height 5
checkbox input "true"
click at [222, 185] on input "Weiss" at bounding box center [354, 185] width 377 height 11
paste input "Kaslander Lumber"
type input "Kaslander Lumber"
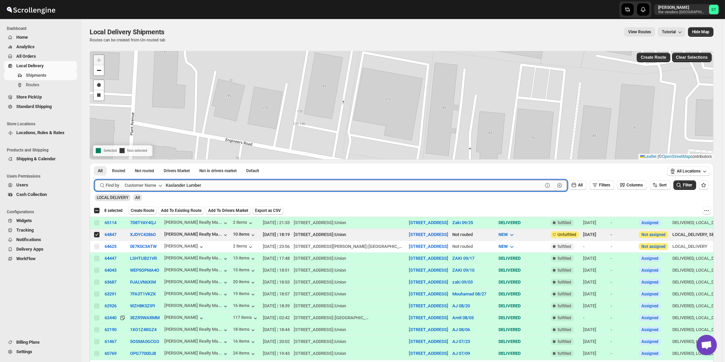
click at [95, 163] on button "Submit" at bounding box center [104, 166] width 19 height 7
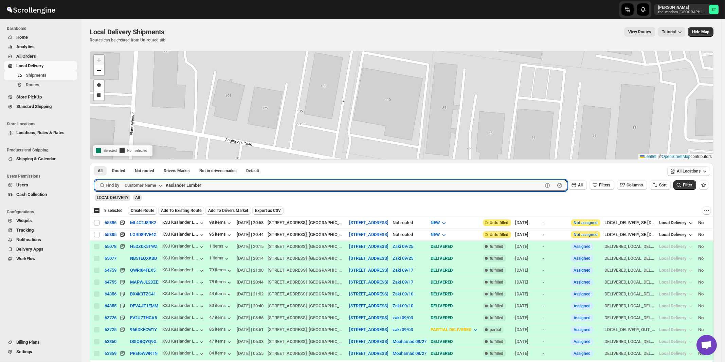
scroll to position [109, 0]
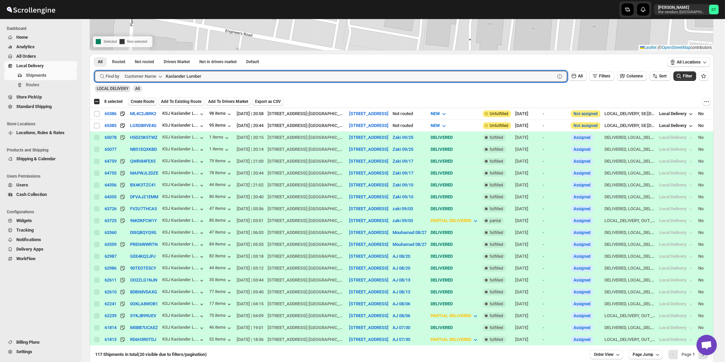
click at [139, 99] on span "Create Route" at bounding box center [142, 101] width 23 height 5
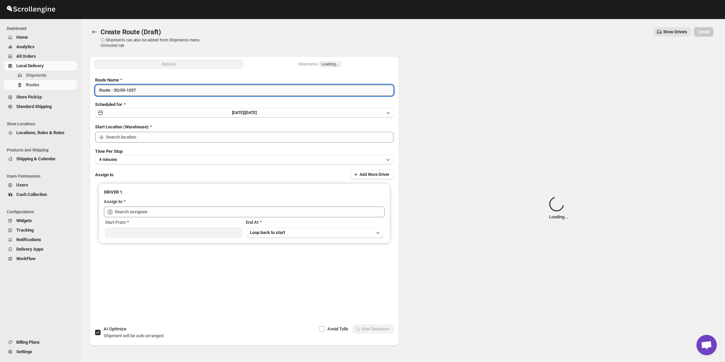
click at [203, 88] on input "Route - 30/09-1037" at bounding box center [244, 90] width 299 height 11
type input "445 Park Ave"
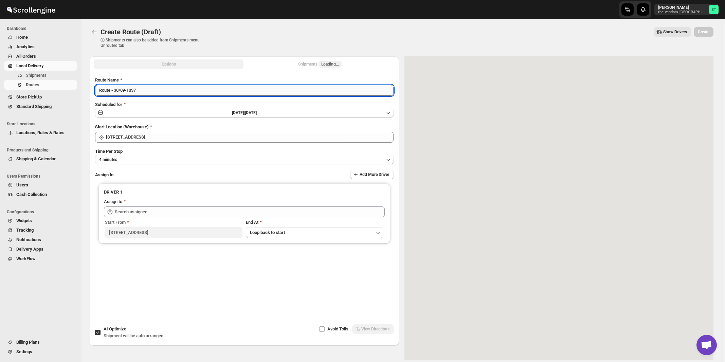
paste input "Zaki"
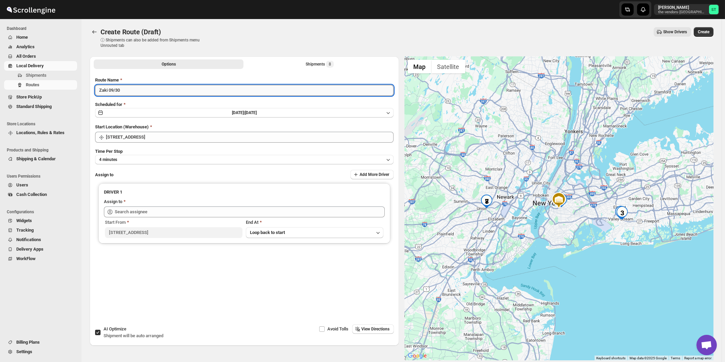
type input "Zaki 09/30"
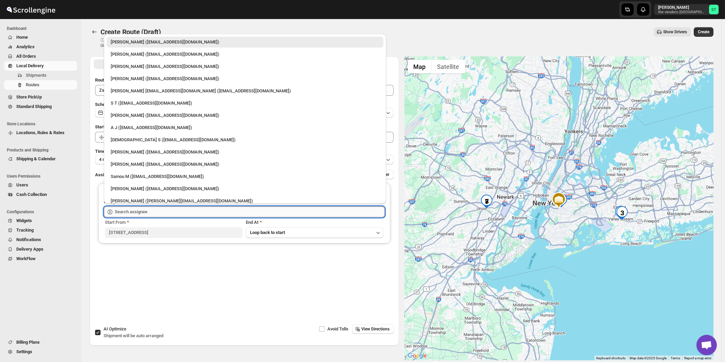
click at [169, 214] on input "text" at bounding box center [250, 211] width 270 height 11
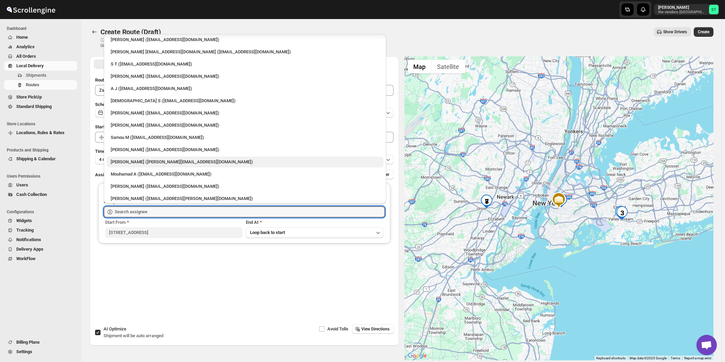
scroll to position [42, 0]
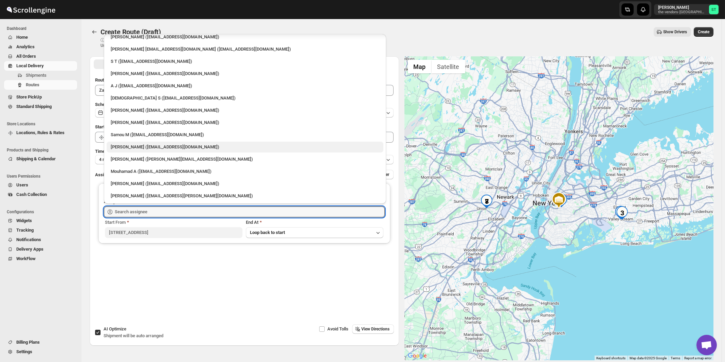
click at [145, 147] on div "Zaki Bouteche (zakarya.bouteche@gmail.com)" at bounding box center [245, 147] width 269 height 7
type input "Zaki Bouteche (zakarya.bouteche@gmail.com)"
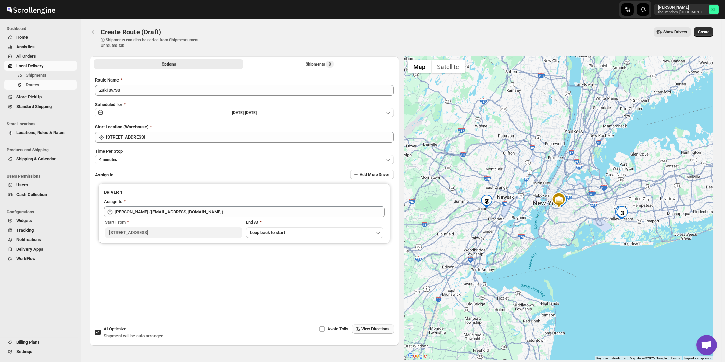
click at [384, 329] on span "View Directions" at bounding box center [376, 328] width 28 height 5
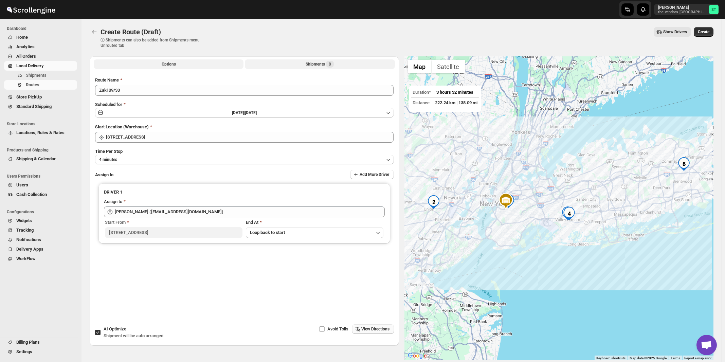
click at [322, 65] on div "Shipments 8" at bounding box center [320, 64] width 28 height 7
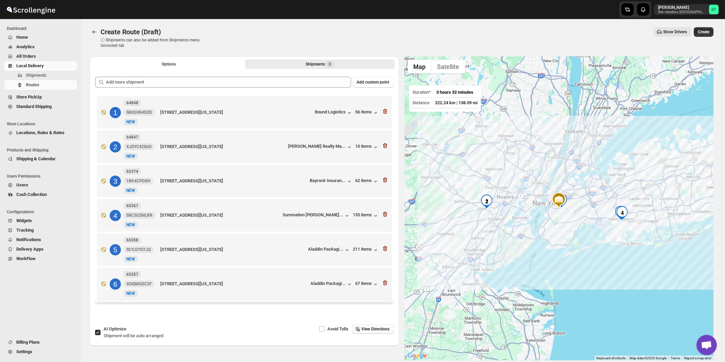
click at [111, 330] on span "AI Optimize" at bounding box center [115, 328] width 23 height 5
click at [101, 330] on input "AI Optimize Shipment will be auto arranged" at bounding box center [97, 332] width 5 height 5
checkbox input "false"
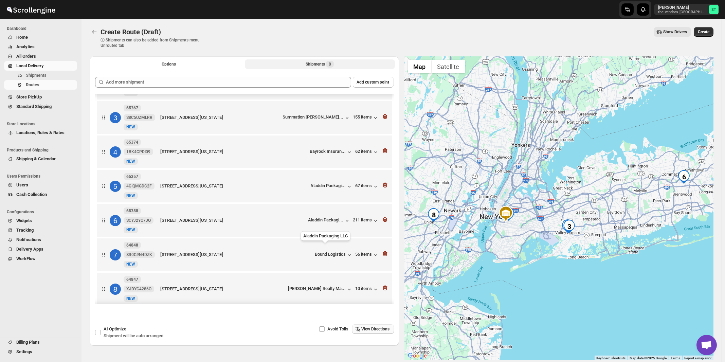
scroll to position [72, 0]
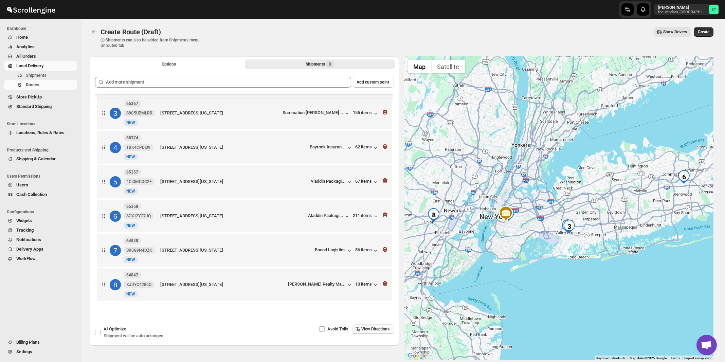
click at [373, 328] on span "View Directions" at bounding box center [376, 328] width 28 height 5
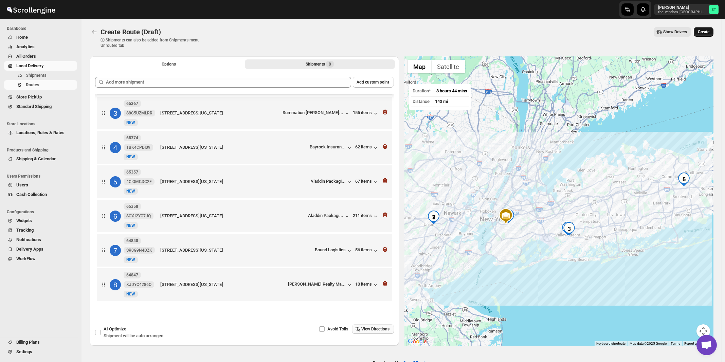
click at [707, 33] on span "Create" at bounding box center [704, 31] width 12 height 5
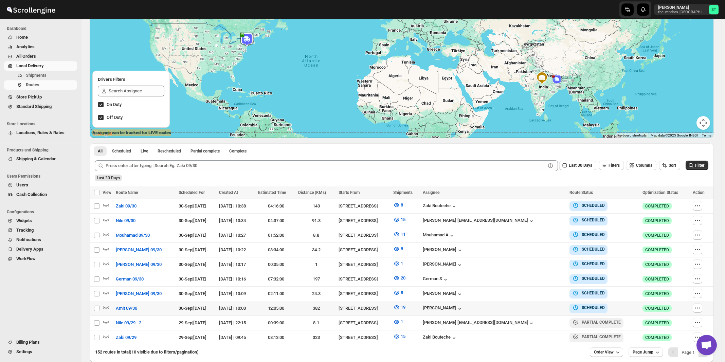
scroll to position [73, 0]
